Goal: Contribute content

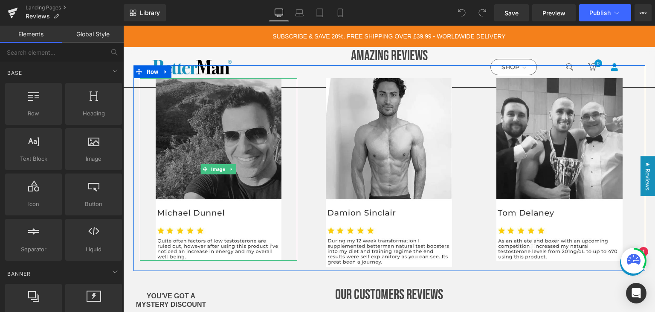
click at [268, 180] on img at bounding box center [219, 169] width 126 height 182
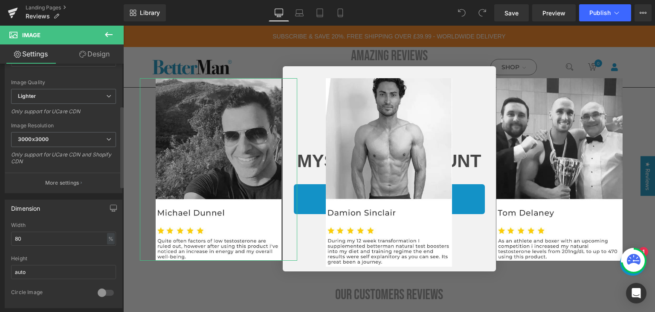
scroll to position [128, 0]
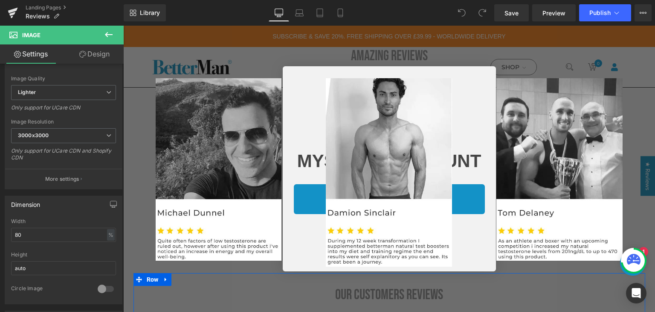
click at [123, 26] on div at bounding box center [123, 26] width 0 height 0
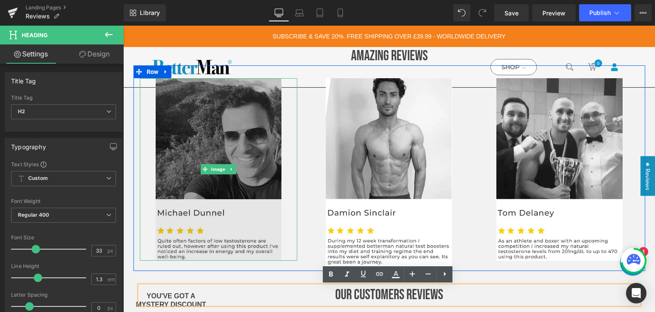
click at [245, 225] on img at bounding box center [219, 169] width 126 height 182
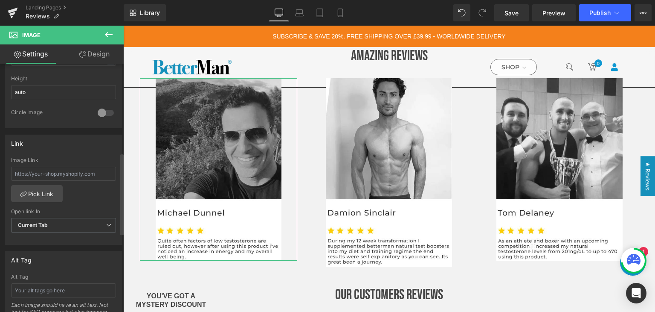
scroll to position [341, 0]
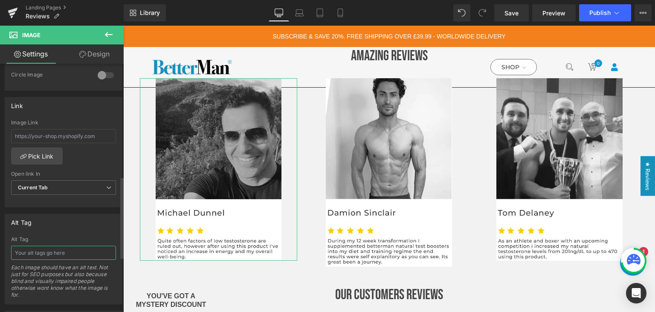
click at [44, 253] on input "text" at bounding box center [63, 252] width 105 height 14
type input "N"
type input "[PERSON_NAME] Review"
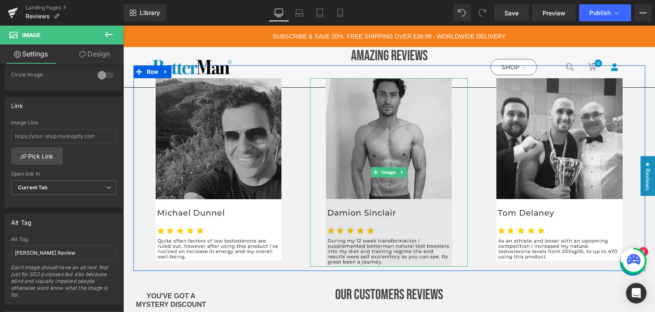
click at [368, 215] on img at bounding box center [389, 172] width 126 height 188
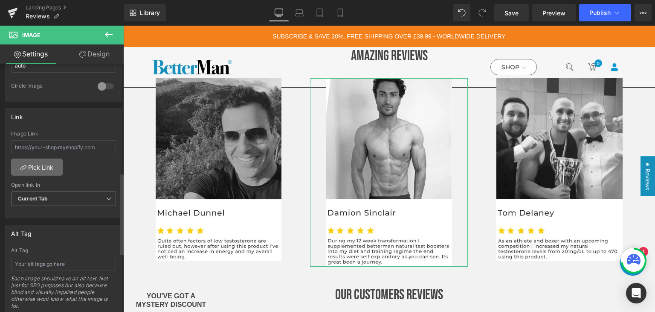
scroll to position [384, 0]
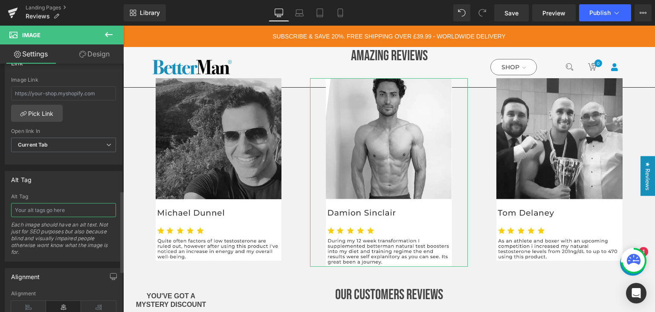
click at [35, 207] on input "text" at bounding box center [63, 210] width 105 height 14
type input "[PERSON_NAME] Review"
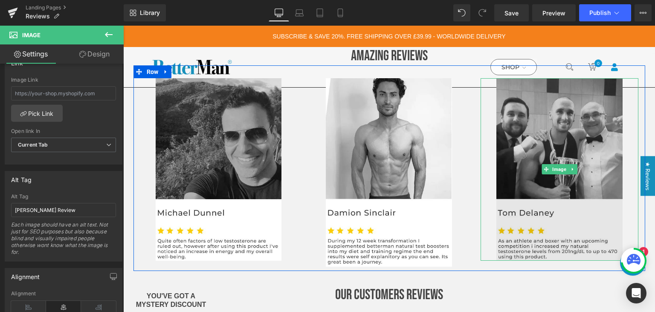
click at [548, 233] on img at bounding box center [560, 169] width 126 height 182
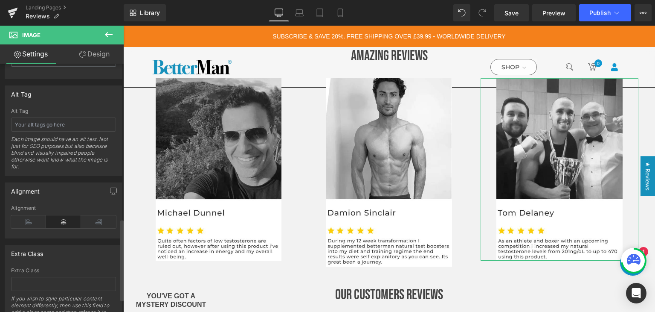
scroll to position [427, 0]
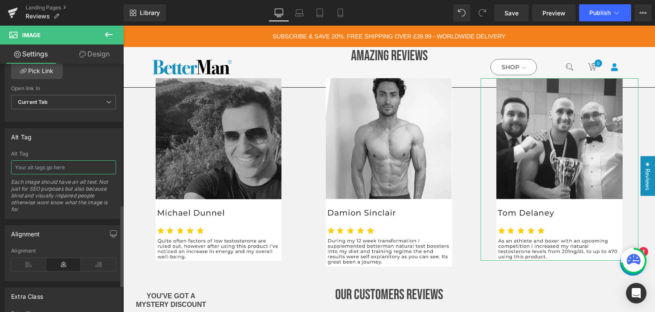
click at [46, 167] on input "text" at bounding box center [63, 167] width 105 height 14
type input "[PERSON_NAME] Review"
click at [606, 12] on span "Publish" at bounding box center [600, 12] width 21 height 7
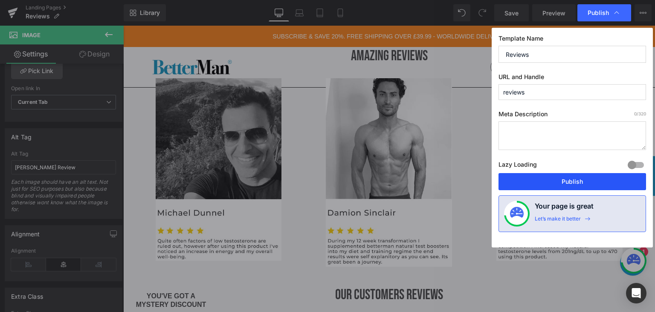
click at [591, 184] on button "Publish" at bounding box center [573, 181] width 148 height 17
